Goal: Find specific page/section: Find specific page/section

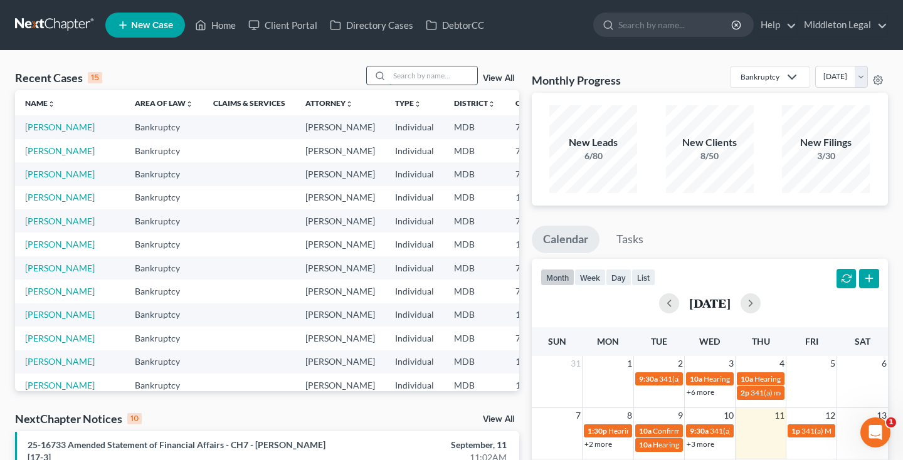
click at [419, 81] on input "search" at bounding box center [433, 75] width 88 height 18
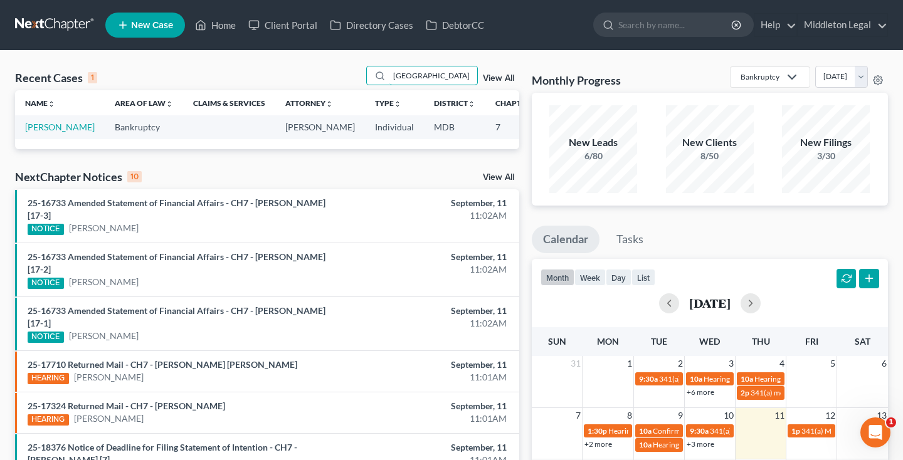
type input "[GEOGRAPHIC_DATA]"
drag, startPoint x: 384, startPoint y: 88, endPoint x: 55, endPoint y: 140, distance: 332.5
click at [55, 132] on link "[PERSON_NAME]" at bounding box center [60, 127] width 70 height 11
select select "2"
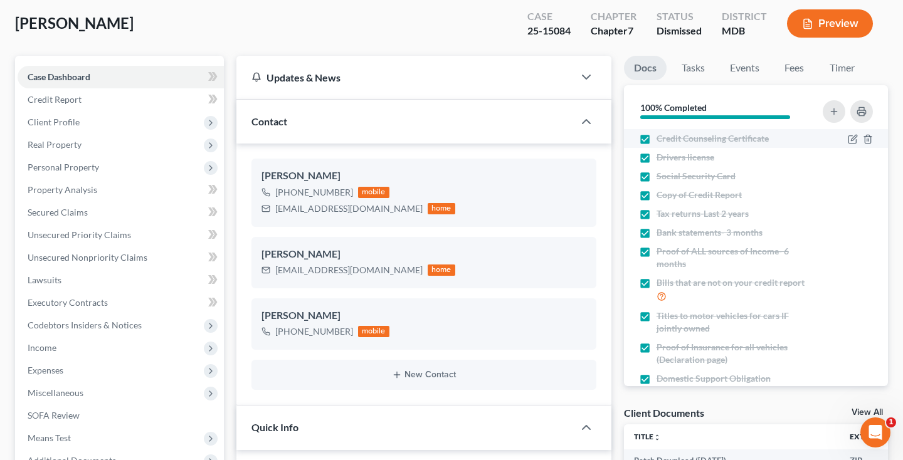
scroll to position [66, 0]
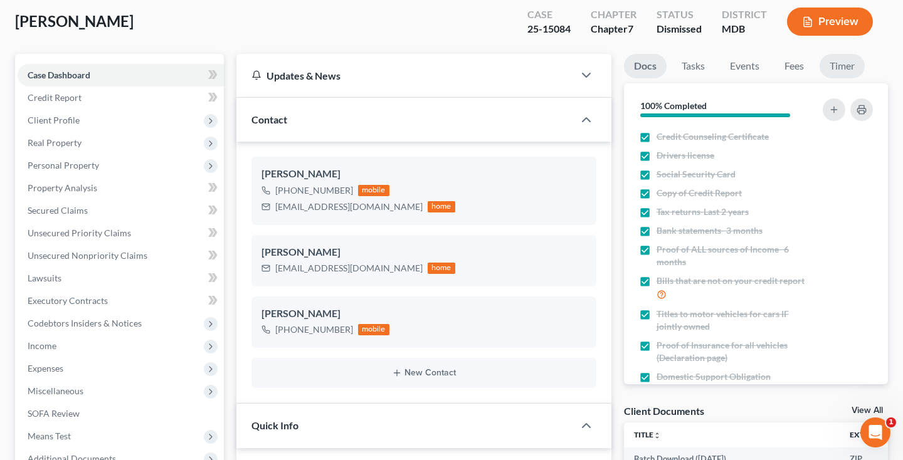
click at [839, 67] on link "Timer" at bounding box center [841, 66] width 45 height 24
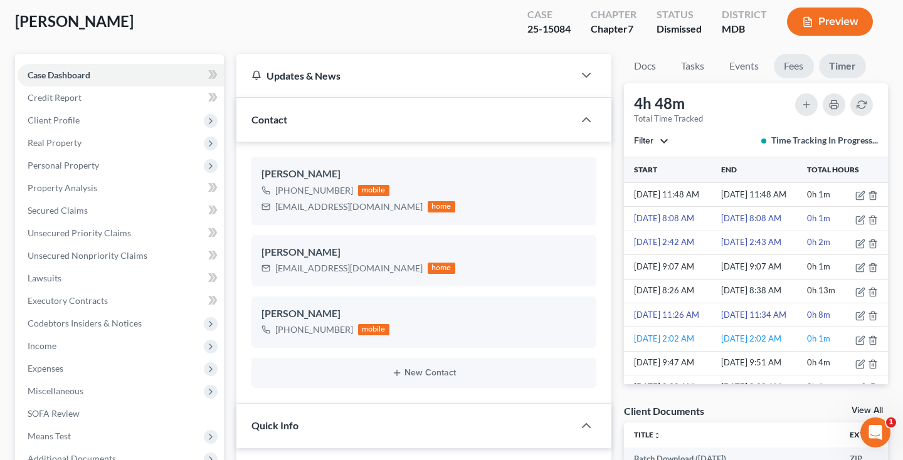
click at [792, 64] on link "Fees" at bounding box center [793, 66] width 40 height 24
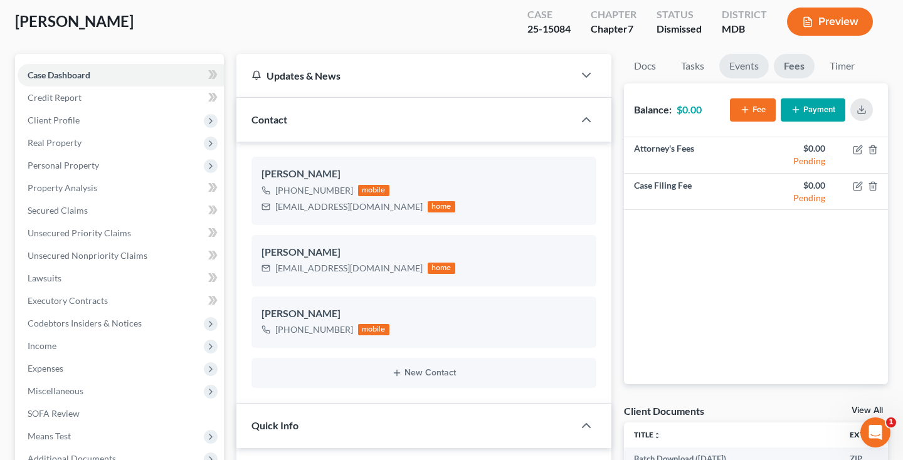
click at [745, 71] on link "Events" at bounding box center [744, 66] width 50 height 24
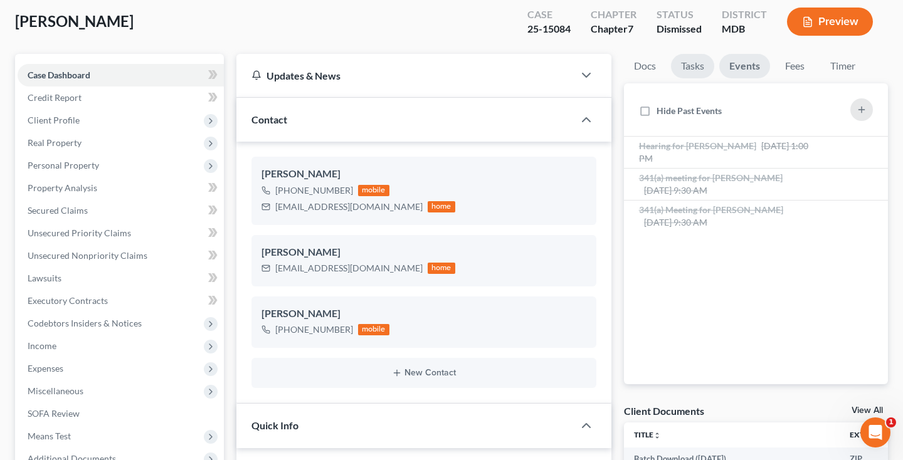
click at [705, 73] on link "Tasks" at bounding box center [692, 66] width 43 height 24
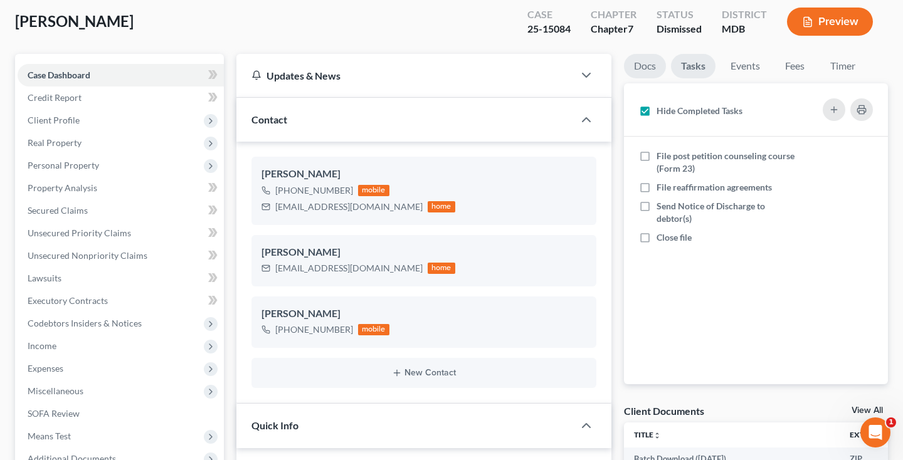
click at [649, 75] on link "Docs" at bounding box center [645, 66] width 42 height 24
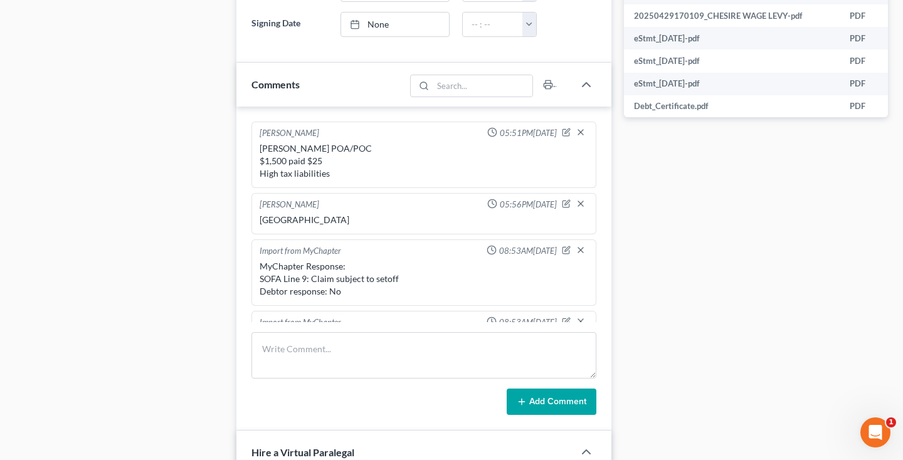
scroll to position [621, 0]
click at [546, 88] on icon "button" at bounding box center [548, 86] width 10 height 10
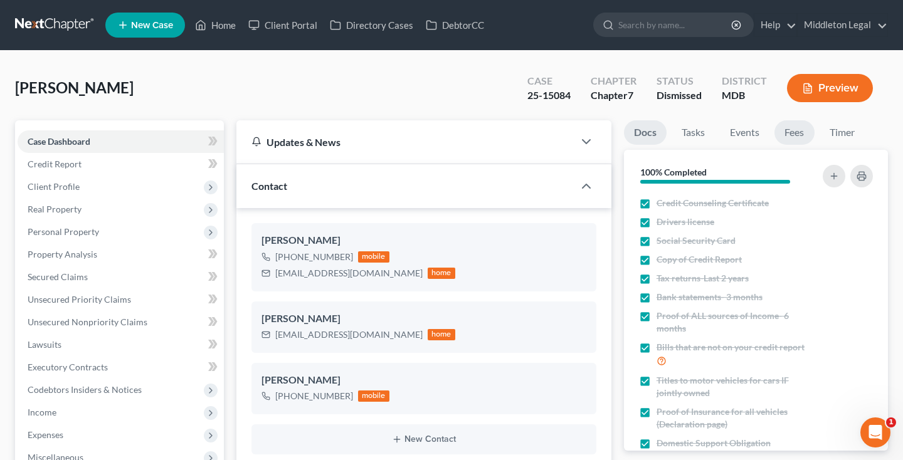
scroll to position [0, 0]
click at [834, 130] on link "Timer" at bounding box center [841, 132] width 45 height 24
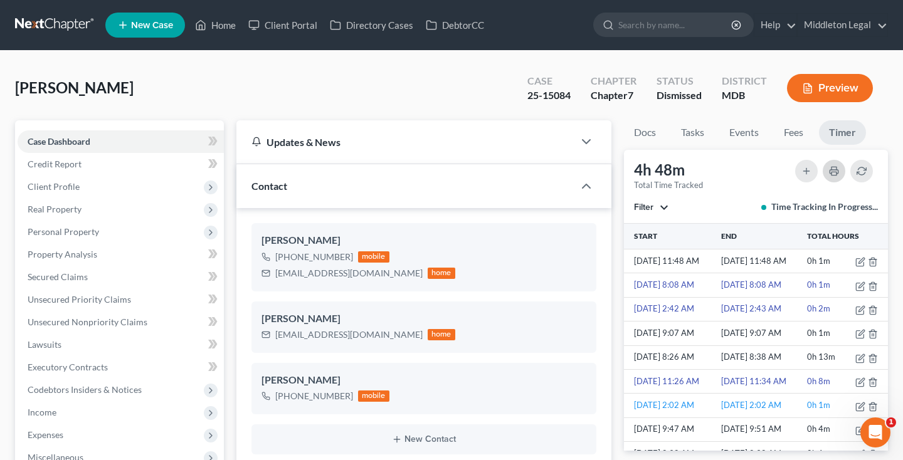
click at [829, 173] on icon "button" at bounding box center [834, 171] width 10 height 10
click at [754, 136] on link "Events" at bounding box center [744, 132] width 50 height 24
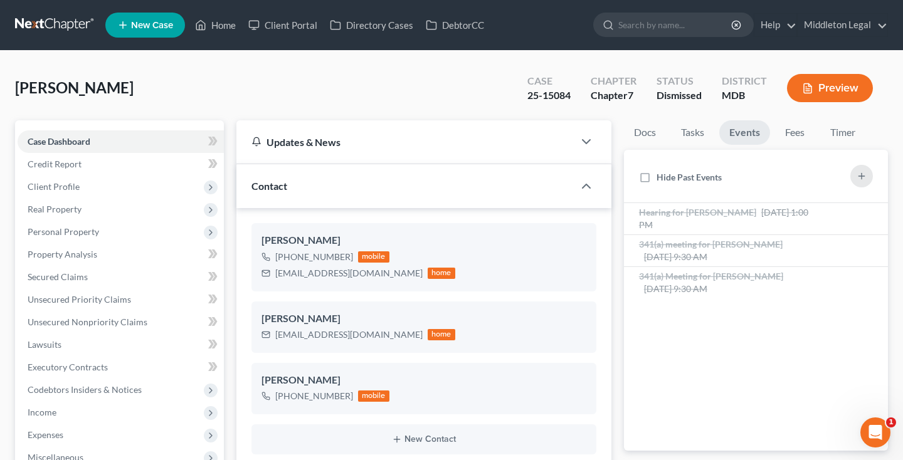
click at [74, 29] on link at bounding box center [55, 25] width 80 height 23
